Goal: Obtain resource: Obtain resource

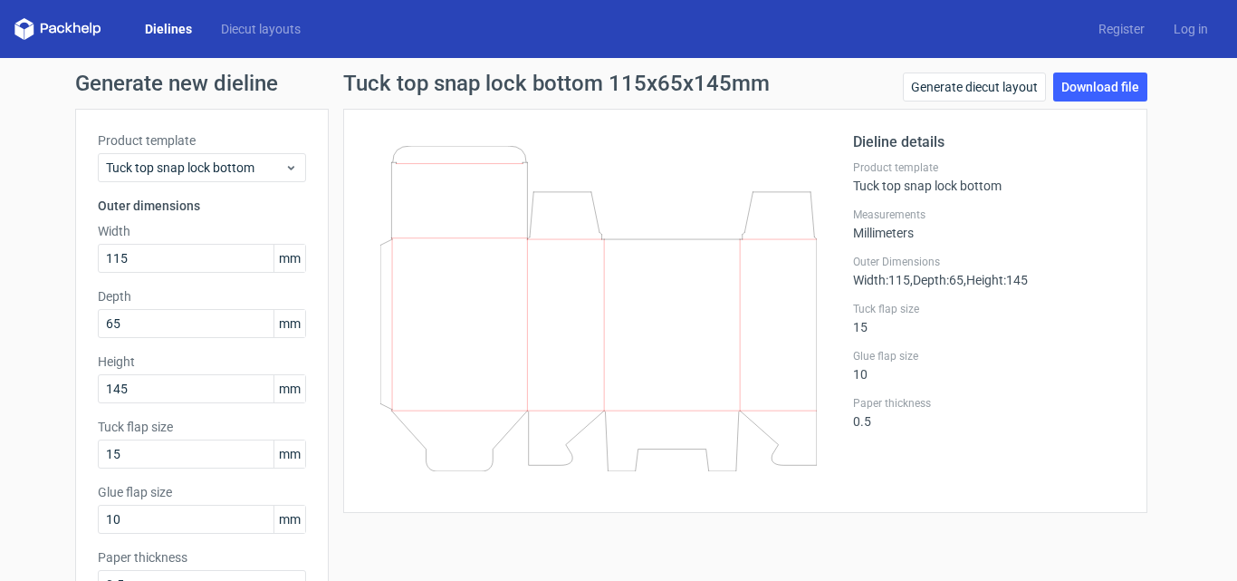
click at [69, 25] on icon at bounding box center [57, 29] width 87 height 22
click at [157, 29] on link "Dielines" at bounding box center [168, 29] width 76 height 18
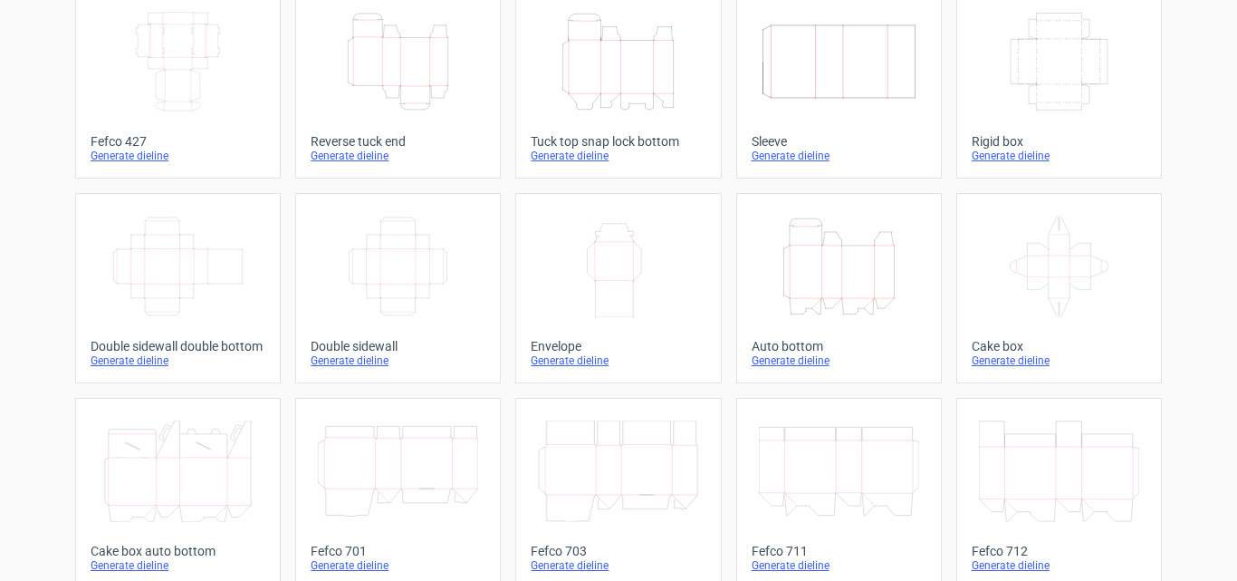
scroll to position [242, 0]
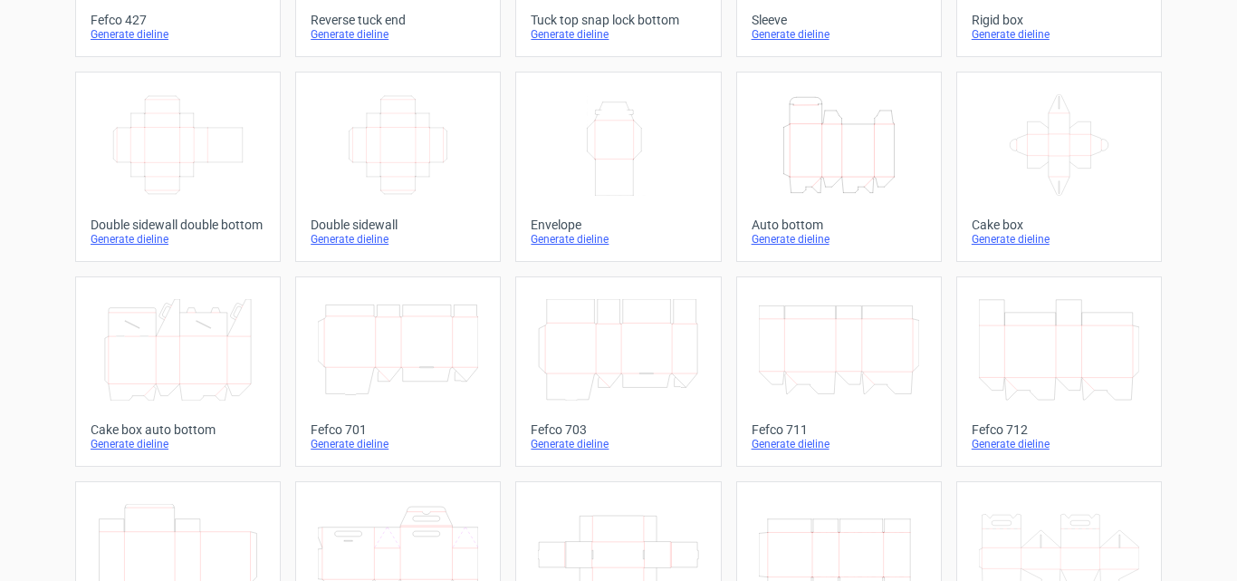
click at [164, 389] on icon at bounding box center [178, 349] width 160 height 101
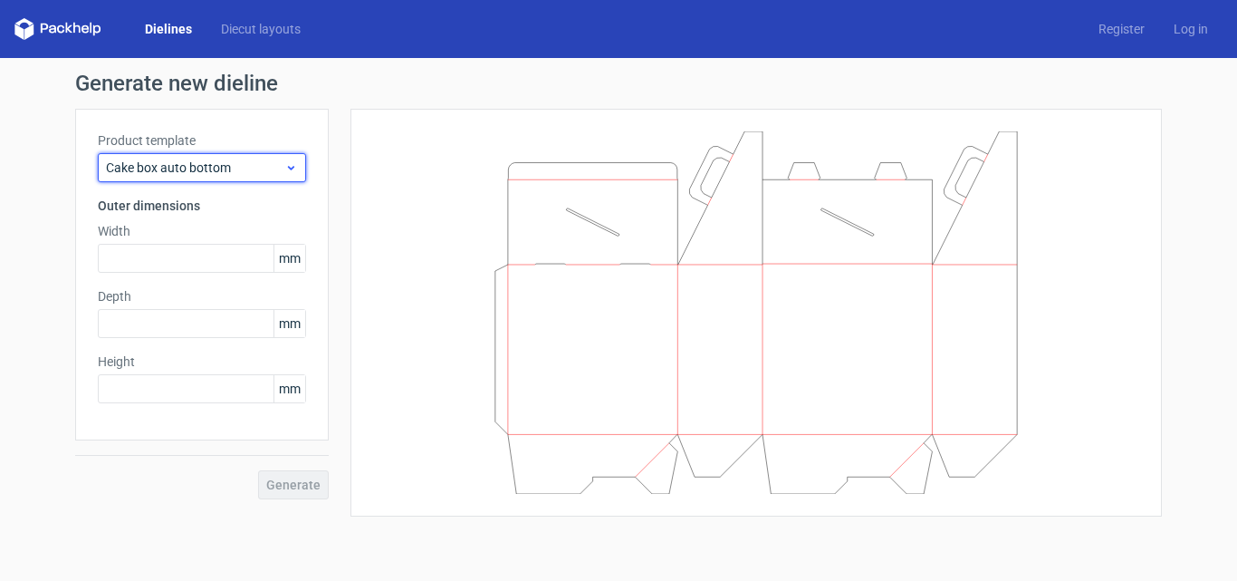
click at [223, 159] on span "Cake box auto bottom" at bounding box center [195, 168] width 178 height 18
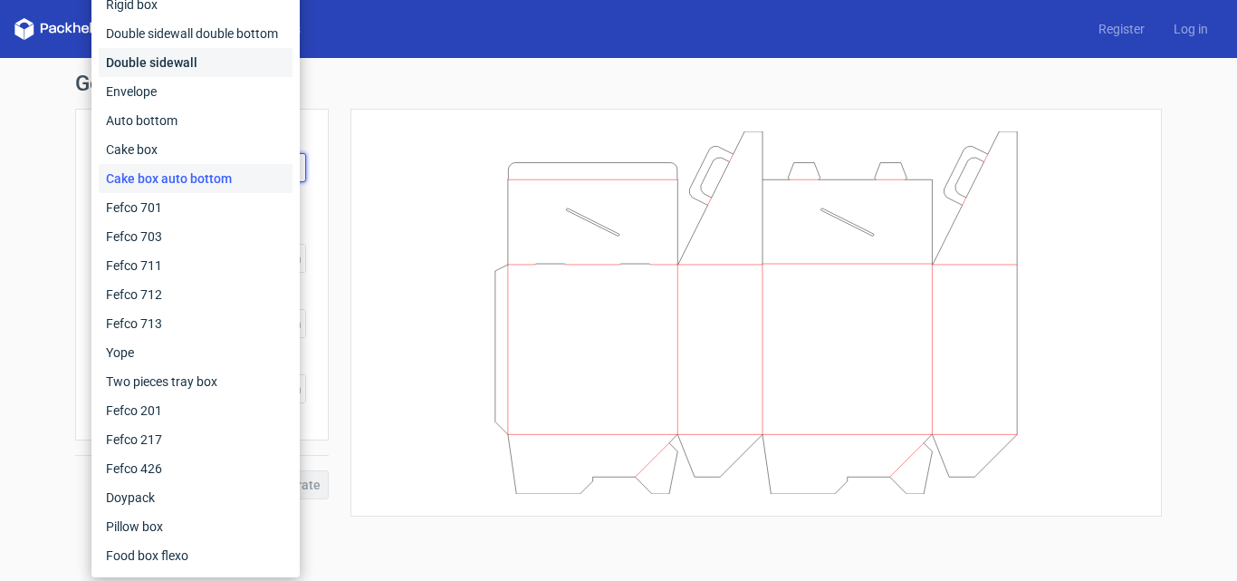
click at [226, 60] on div "Double sidewall" at bounding box center [196, 62] width 194 height 29
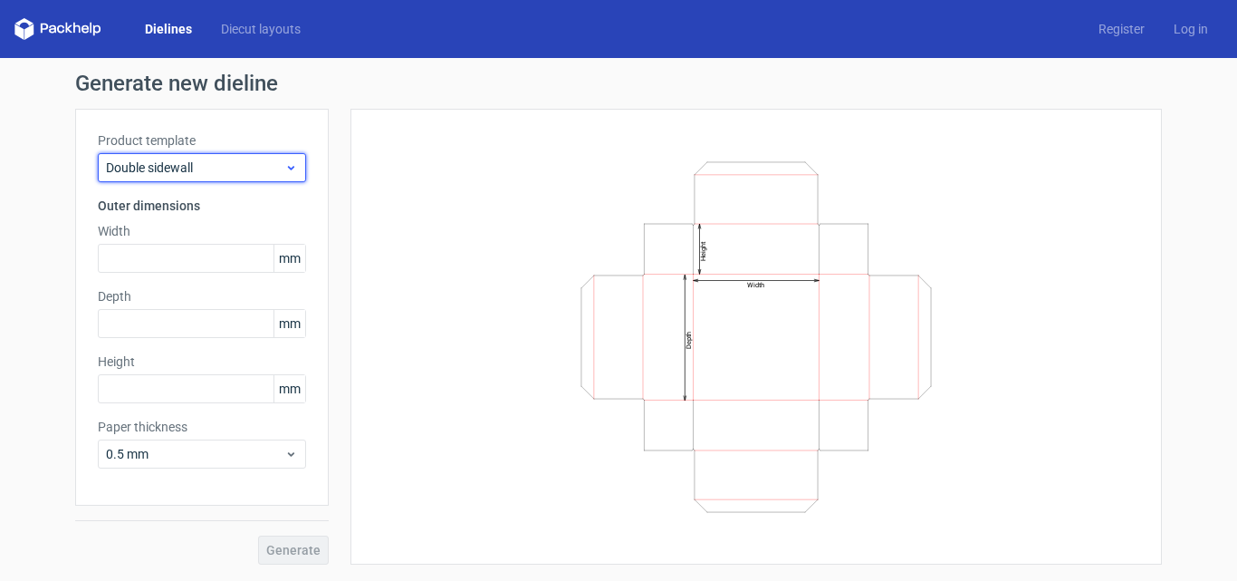
click at [261, 159] on span "Double sidewall" at bounding box center [195, 168] width 178 height 18
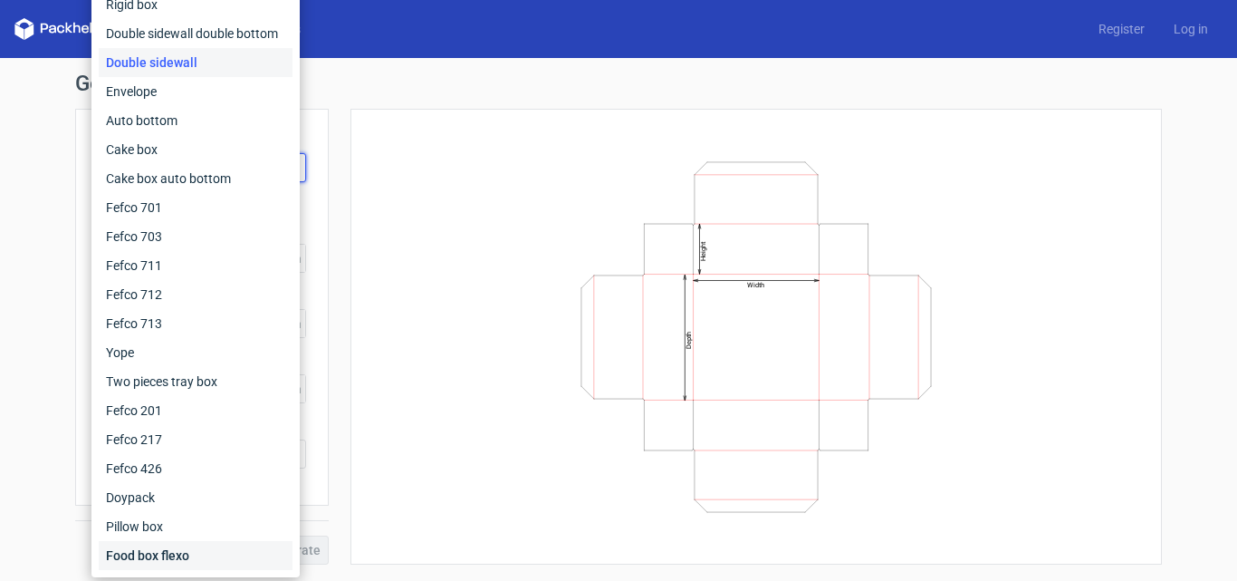
click at [197, 553] on div "Food box flexo" at bounding box center [196, 555] width 194 height 29
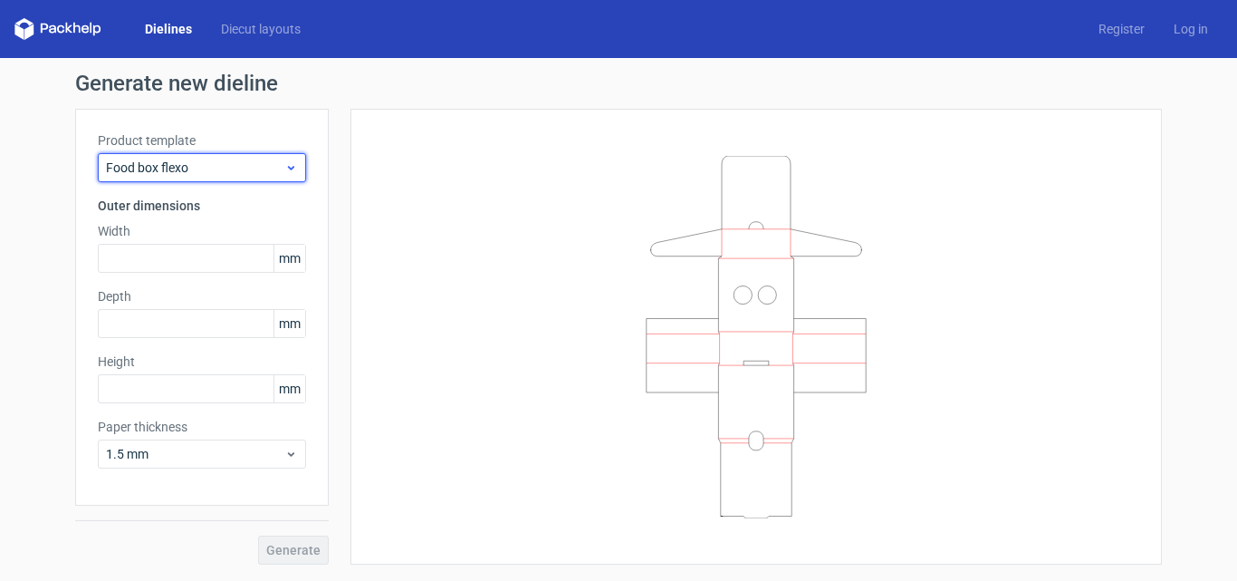
click at [208, 160] on span "Food box flexo" at bounding box center [195, 168] width 178 height 18
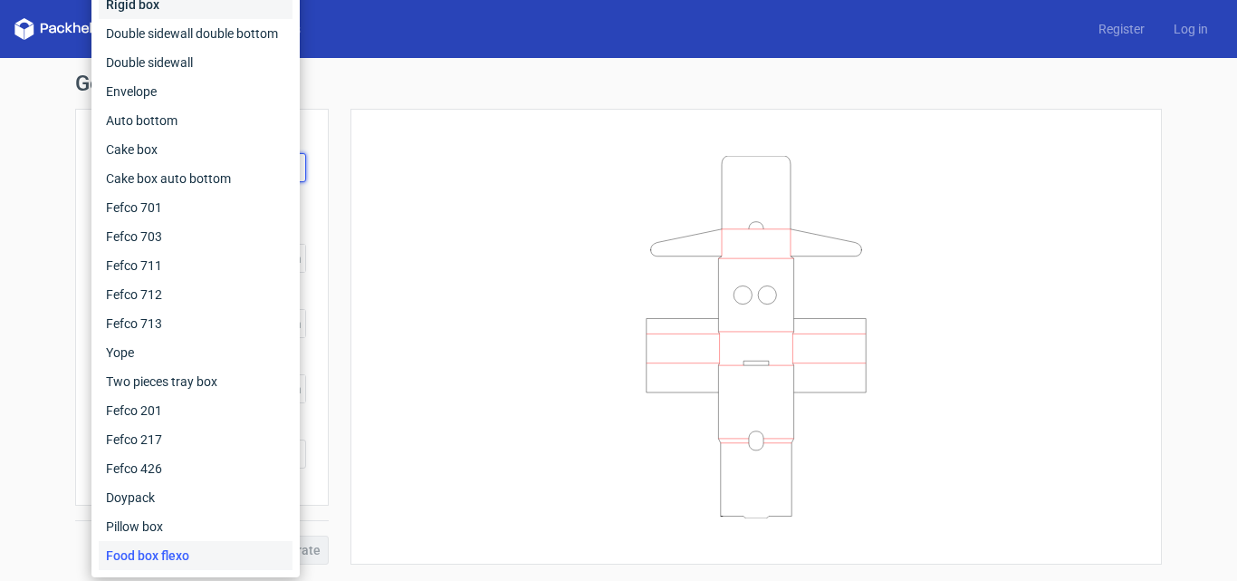
click at [190, 4] on div "Rigid box" at bounding box center [196, 4] width 194 height 29
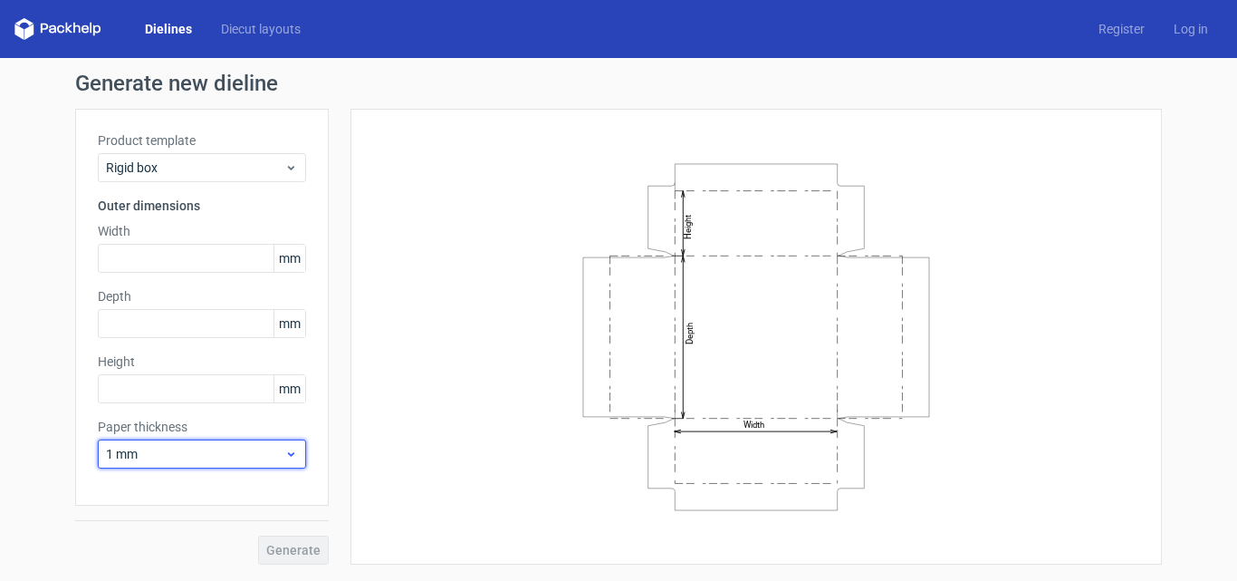
click at [194, 449] on span "1 mm" at bounding box center [195, 454] width 178 height 18
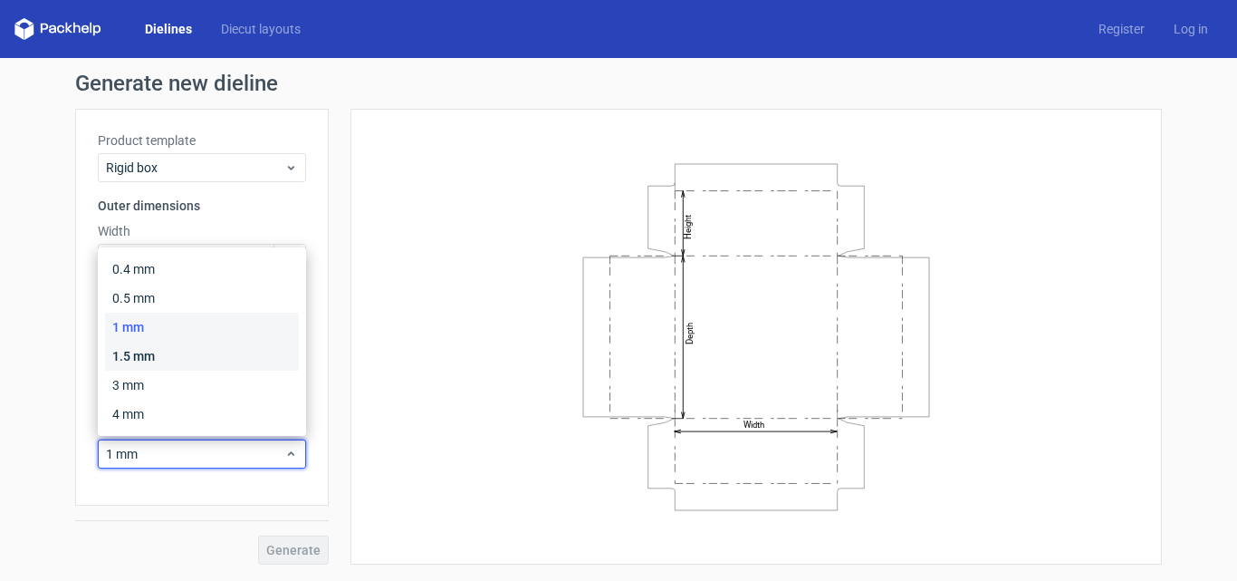
click at [200, 352] on div "1.5 mm" at bounding box center [202, 356] width 194 height 29
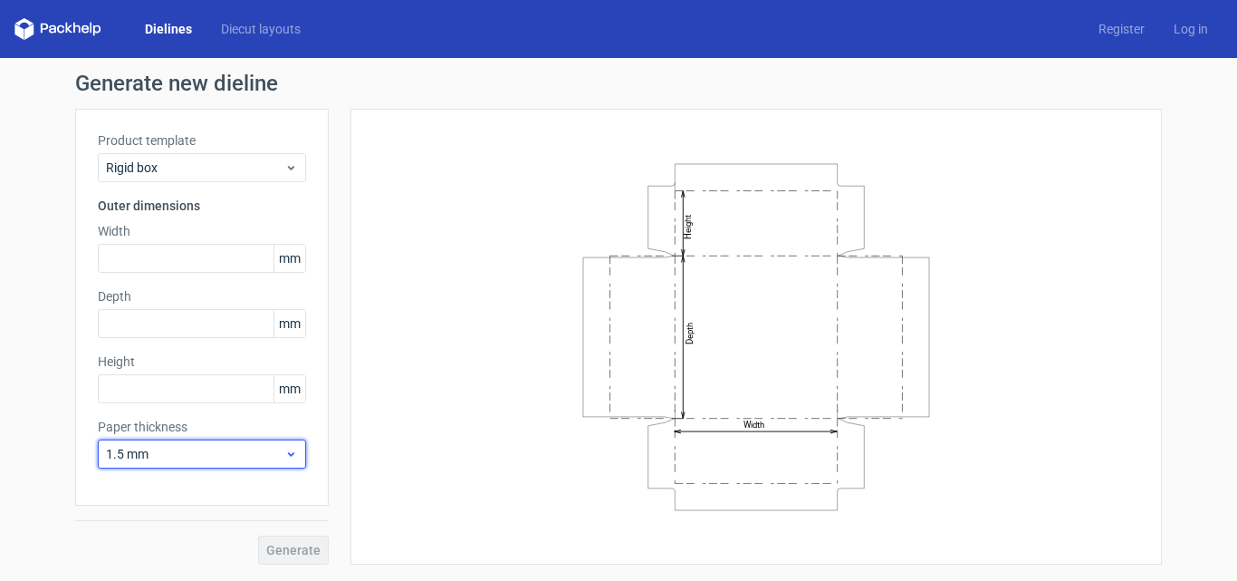
click at [199, 458] on span "1.5 mm" at bounding box center [195, 454] width 178 height 18
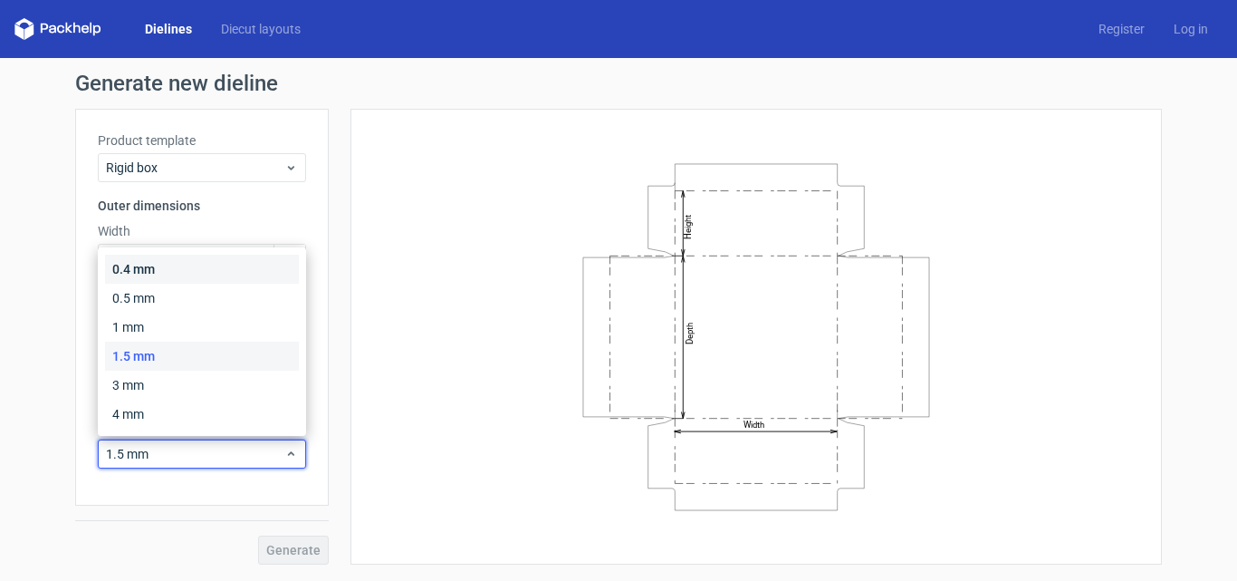
click at [190, 258] on div "0.4 mm" at bounding box center [202, 269] width 194 height 29
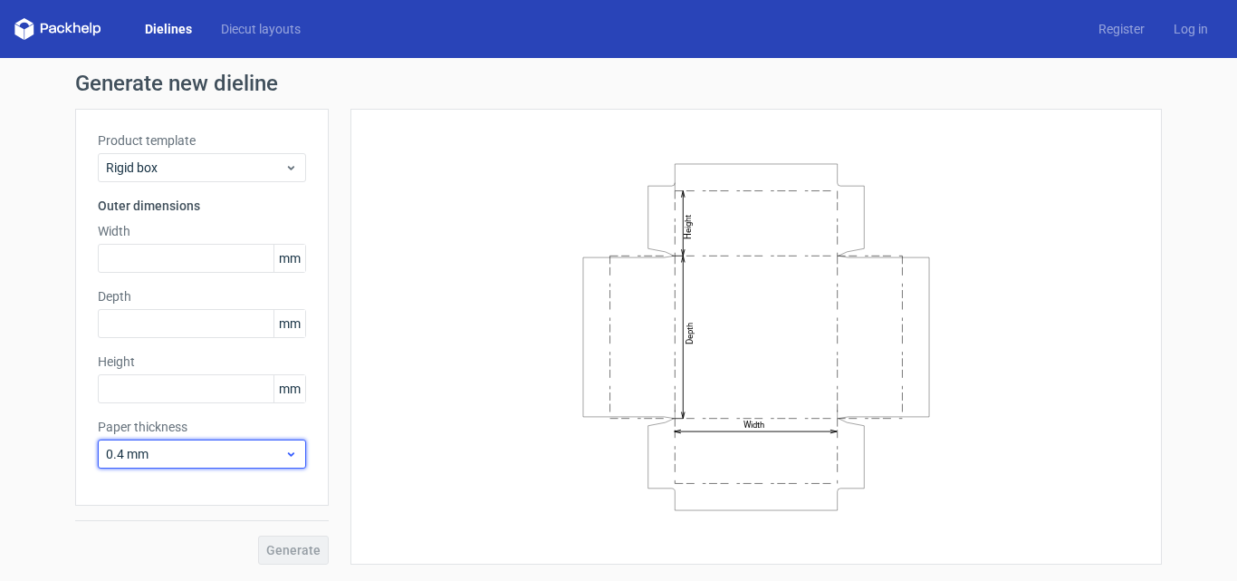
click at [190, 447] on span "0.4 mm" at bounding box center [195, 454] width 178 height 18
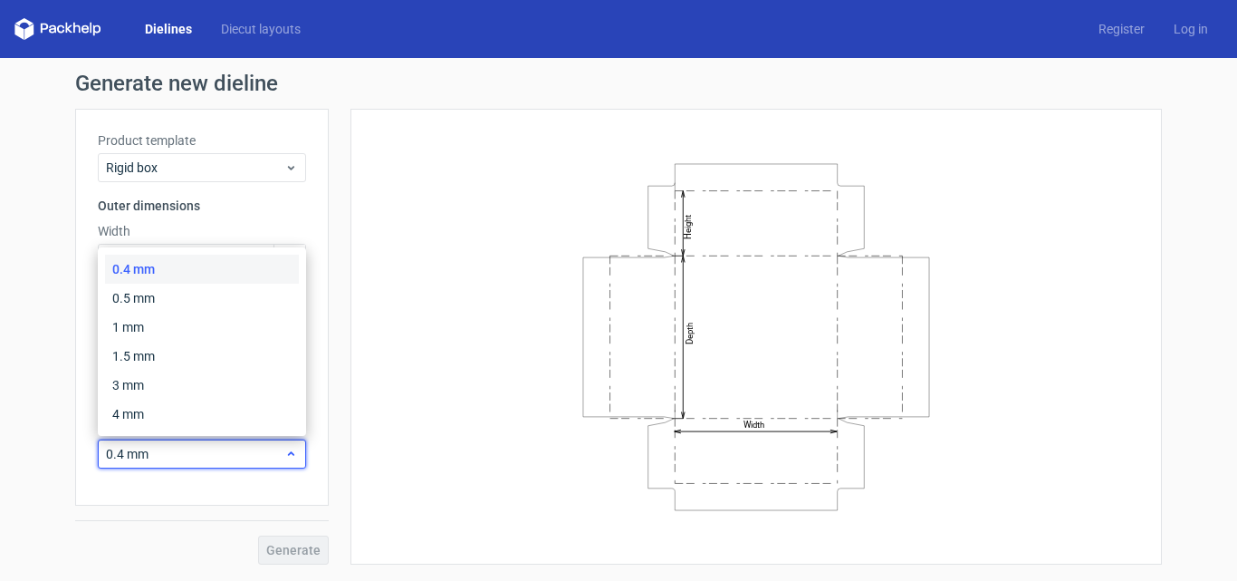
click at [190, 447] on span "0.4 mm" at bounding box center [195, 454] width 178 height 18
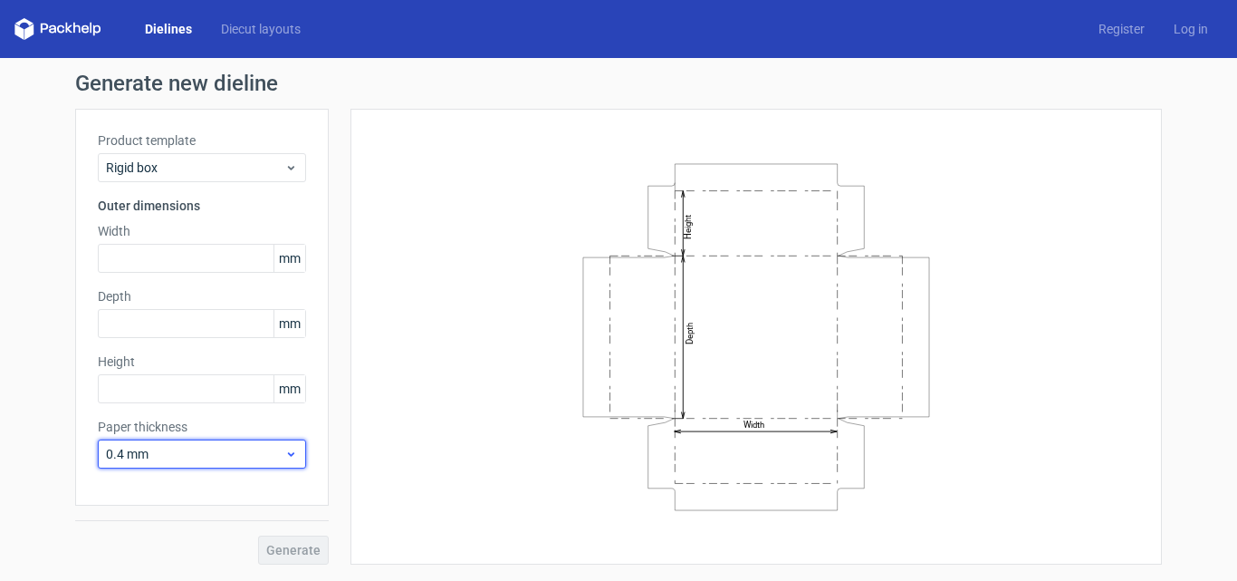
click at [183, 443] on div "0.4 mm" at bounding box center [202, 453] width 208 height 29
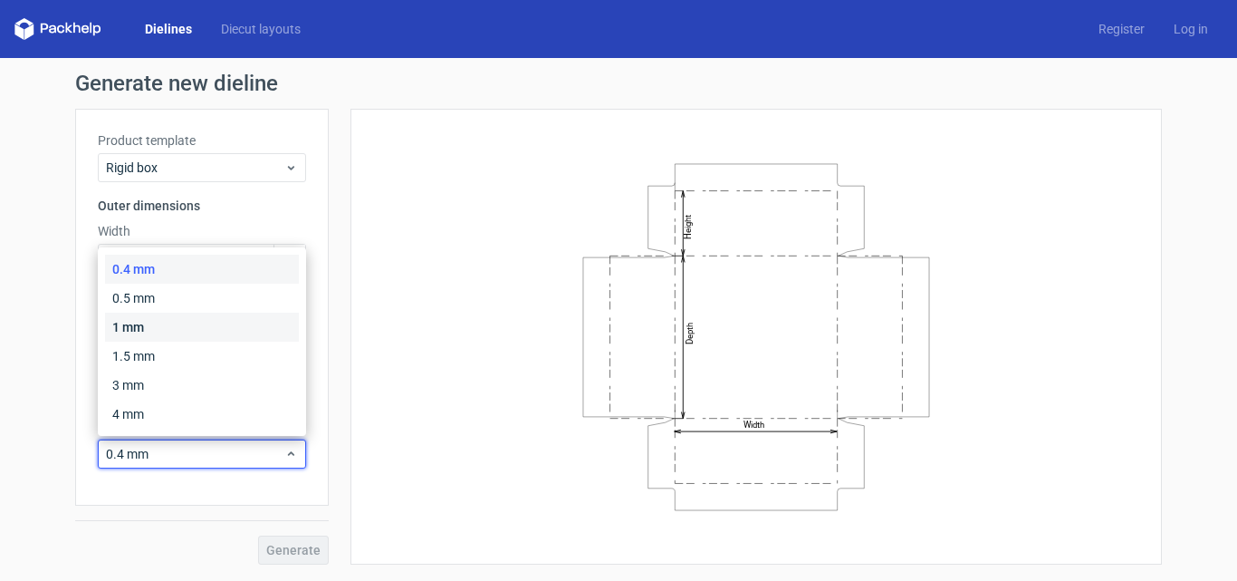
click at [191, 327] on div "1 mm" at bounding box center [202, 327] width 194 height 29
